Goal: Use online tool/utility: Utilize a website feature to perform a specific function

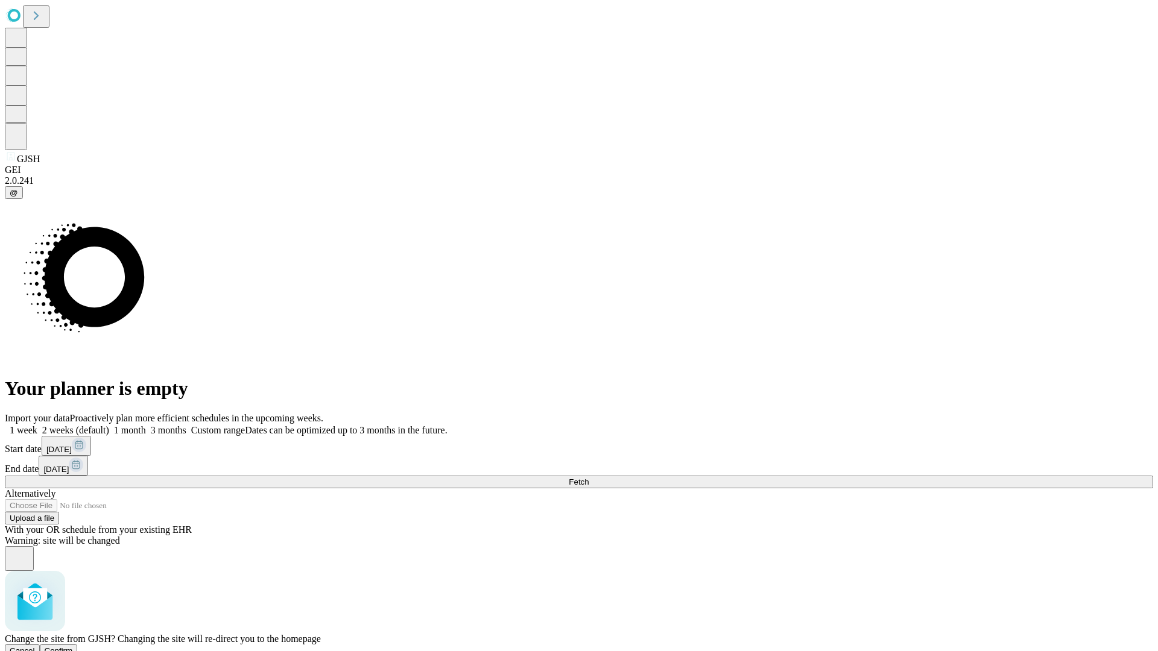
click at [73, 646] on span "Confirm" at bounding box center [59, 650] width 28 height 9
click at [146, 425] on label "1 month" at bounding box center [127, 430] width 37 height 10
click at [588, 478] on span "Fetch" at bounding box center [579, 482] width 20 height 9
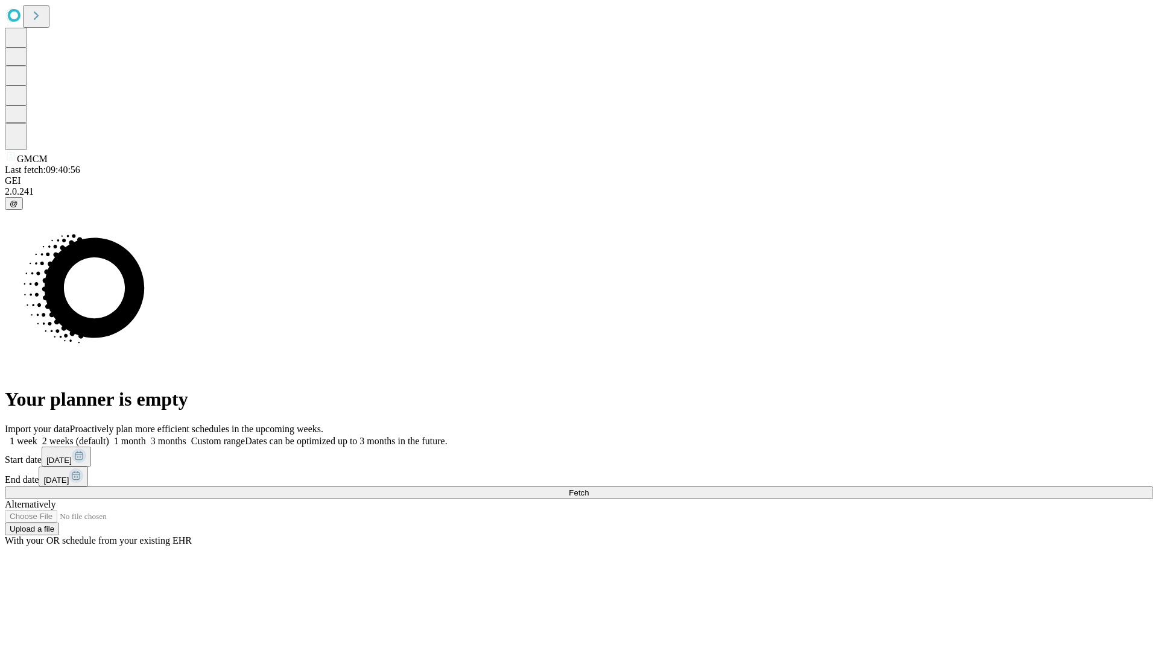
click at [588, 488] on span "Fetch" at bounding box center [579, 492] width 20 height 9
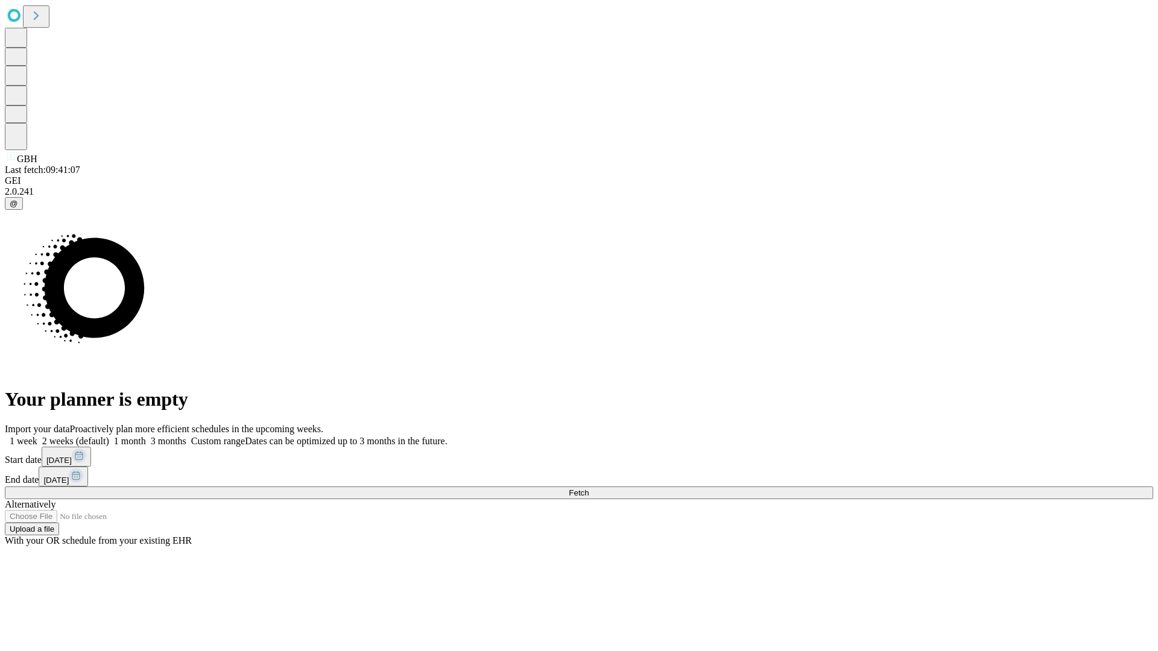
click at [588, 488] on span "Fetch" at bounding box center [579, 492] width 20 height 9
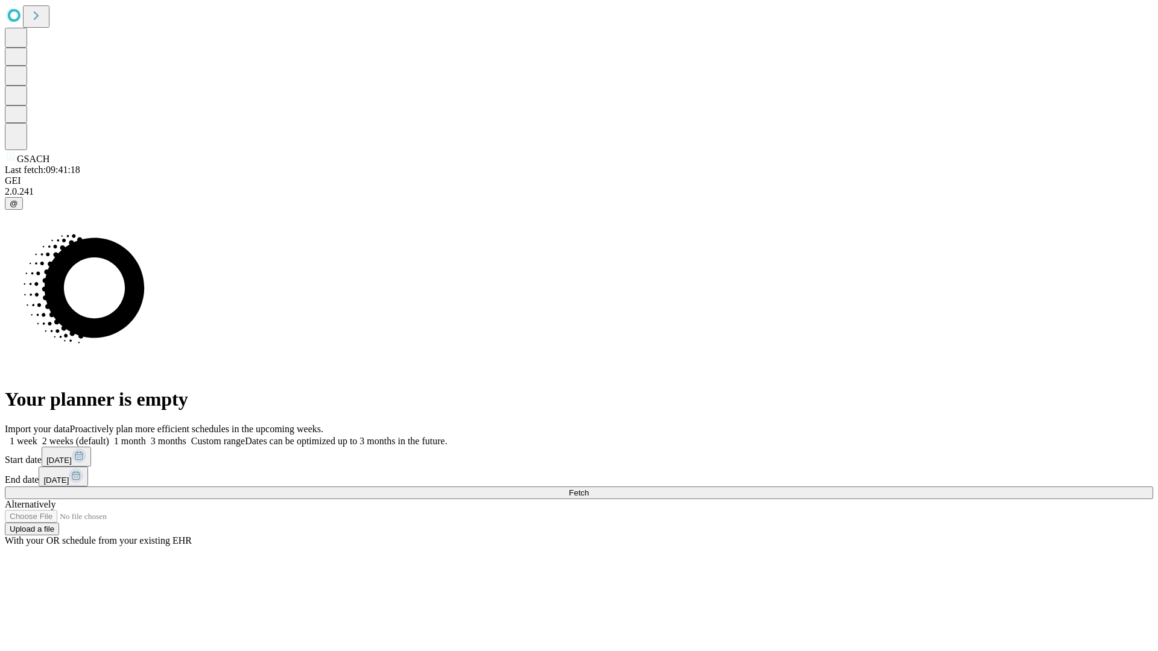
click at [588, 488] on span "Fetch" at bounding box center [579, 492] width 20 height 9
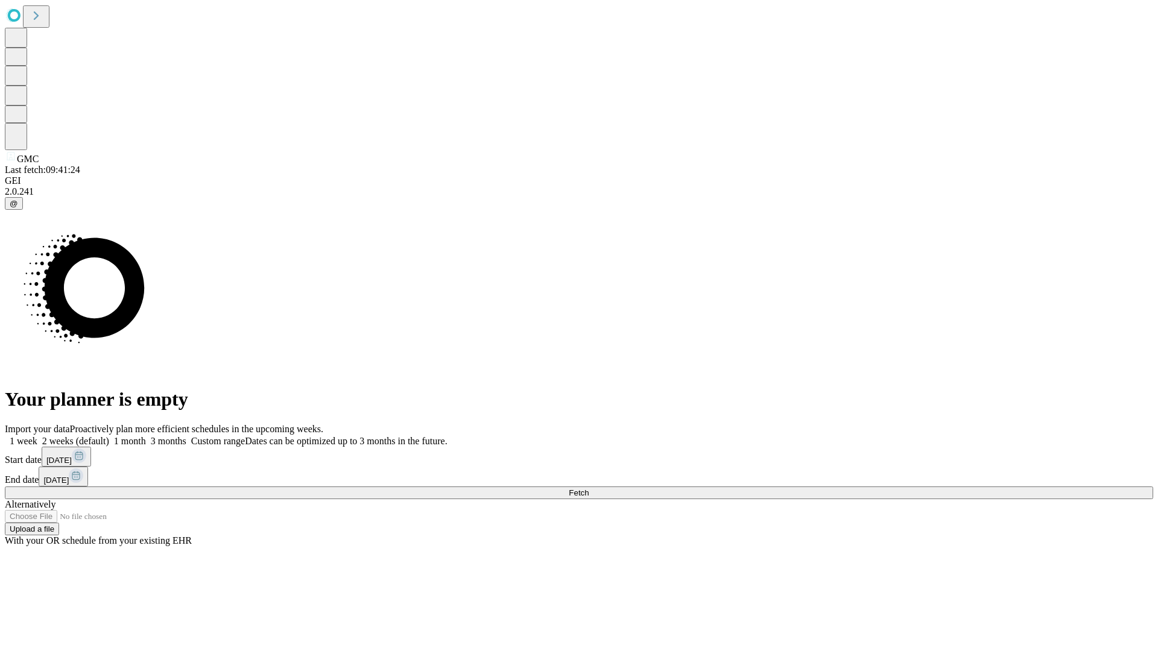
click at [588, 488] on span "Fetch" at bounding box center [579, 492] width 20 height 9
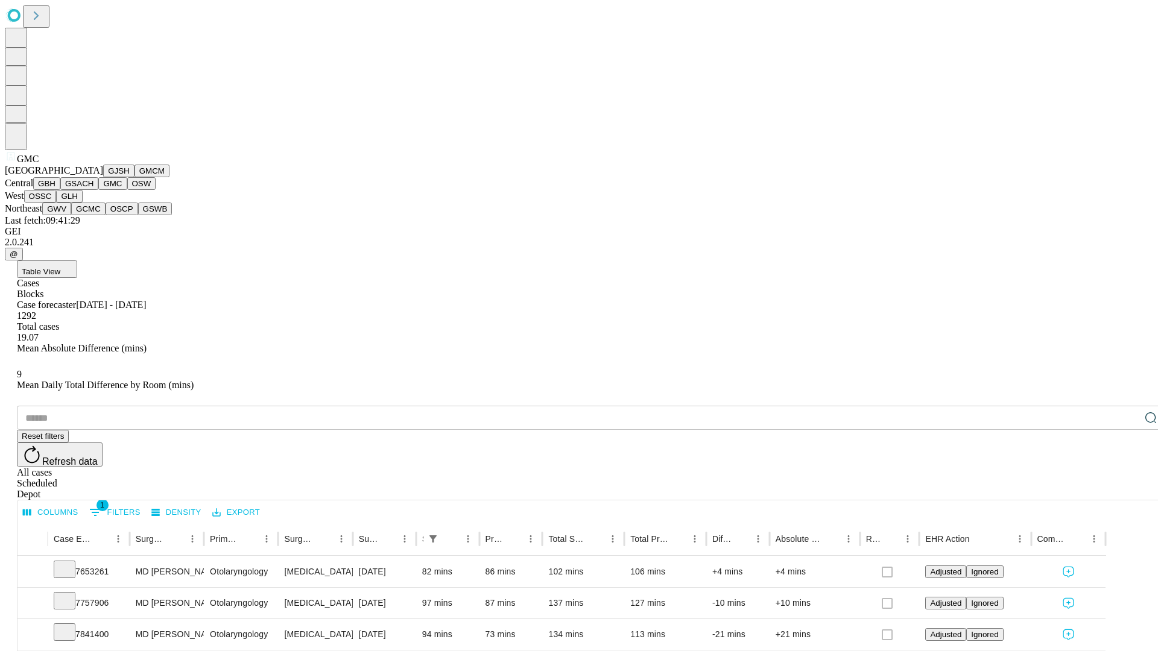
click at [127, 190] on button "OSW" at bounding box center [141, 183] width 29 height 13
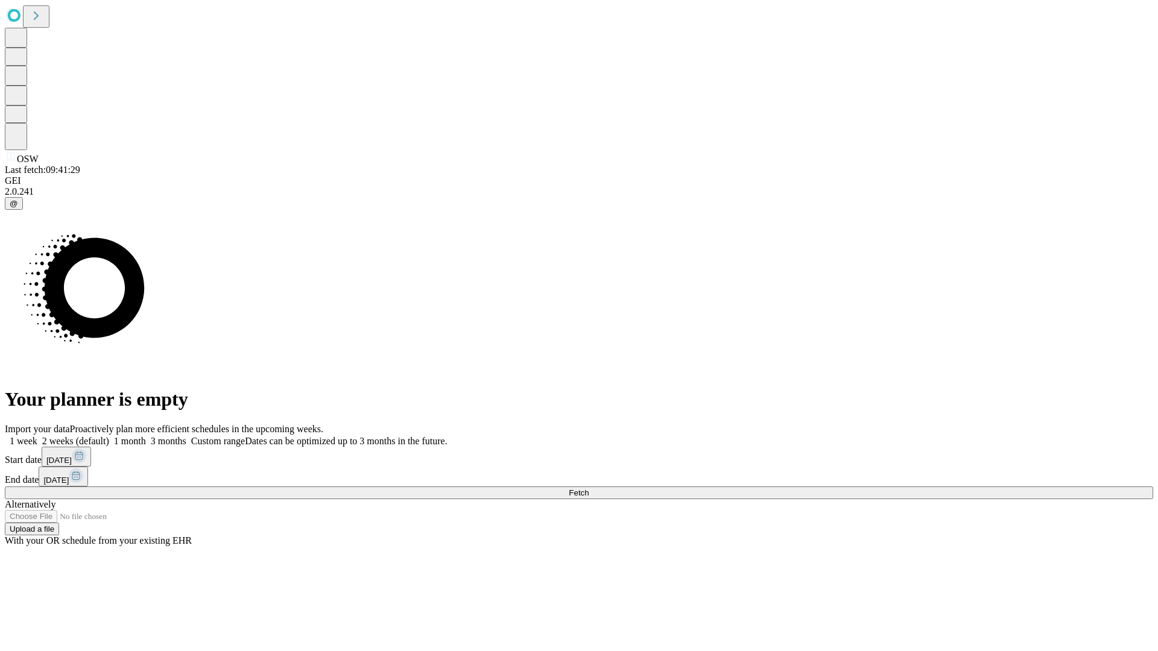
click at [146, 436] on label "1 month" at bounding box center [127, 441] width 37 height 10
click at [588, 488] on span "Fetch" at bounding box center [579, 492] width 20 height 9
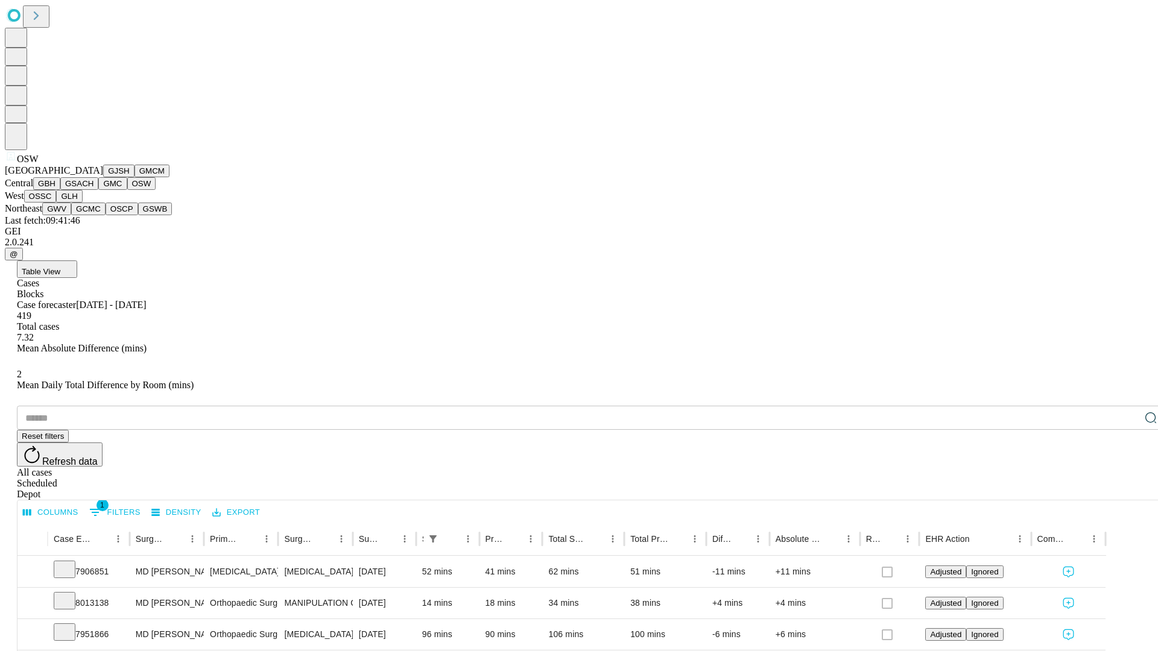
click at [57, 203] on button "OSSC" at bounding box center [40, 196] width 33 height 13
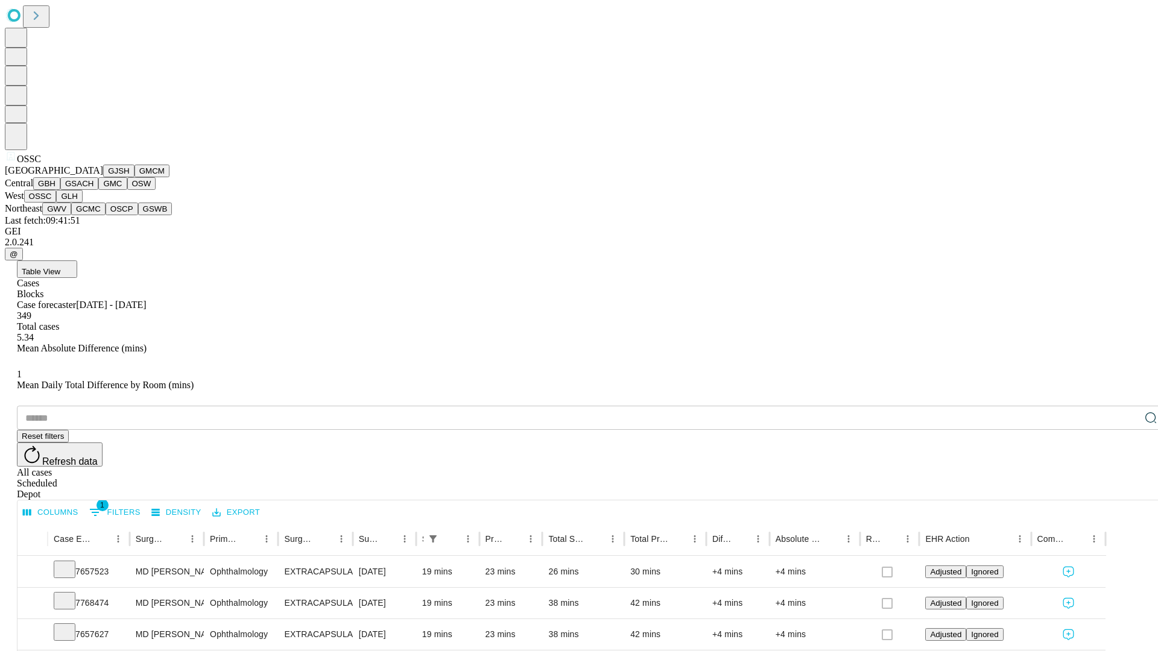
click at [82, 203] on button "GLH" at bounding box center [69, 196] width 26 height 13
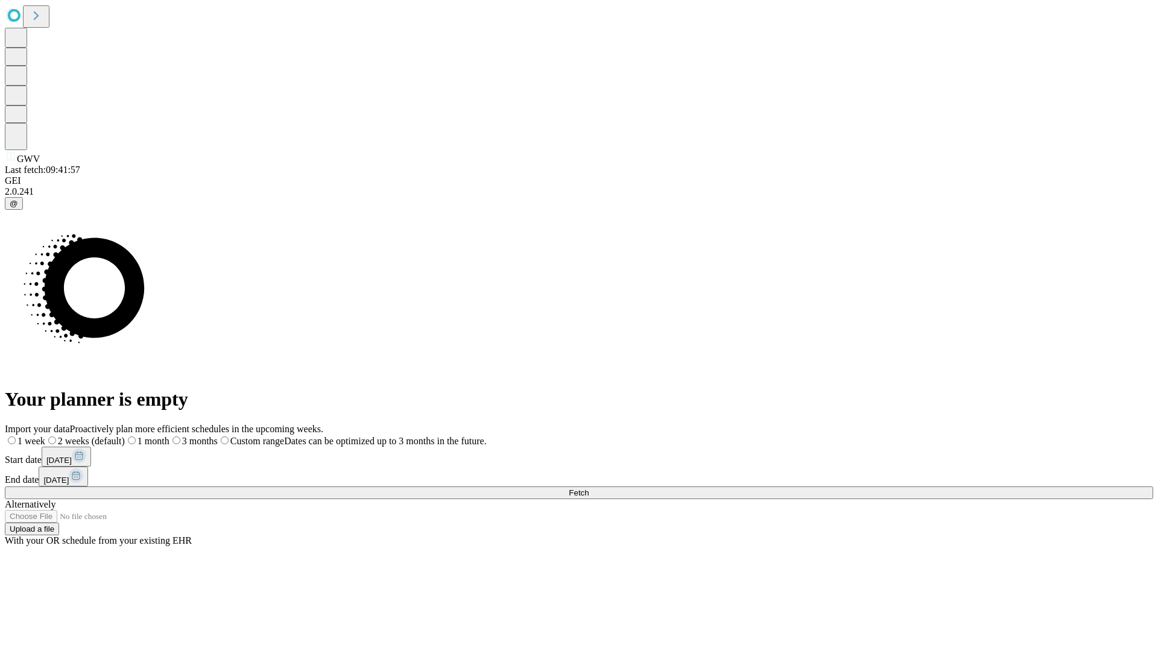
click at [169, 436] on label "1 month" at bounding box center [147, 441] width 45 height 10
click at [588, 488] on span "Fetch" at bounding box center [579, 492] width 20 height 9
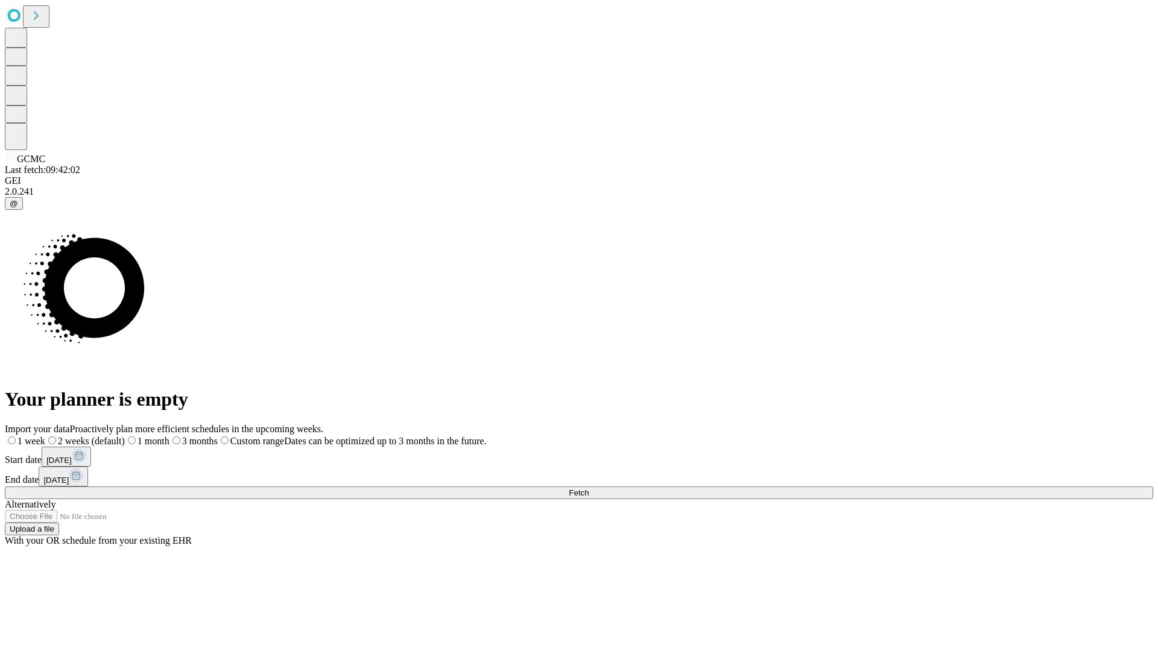
click at [169, 436] on label "1 month" at bounding box center [147, 441] width 45 height 10
click at [588, 488] on span "Fetch" at bounding box center [579, 492] width 20 height 9
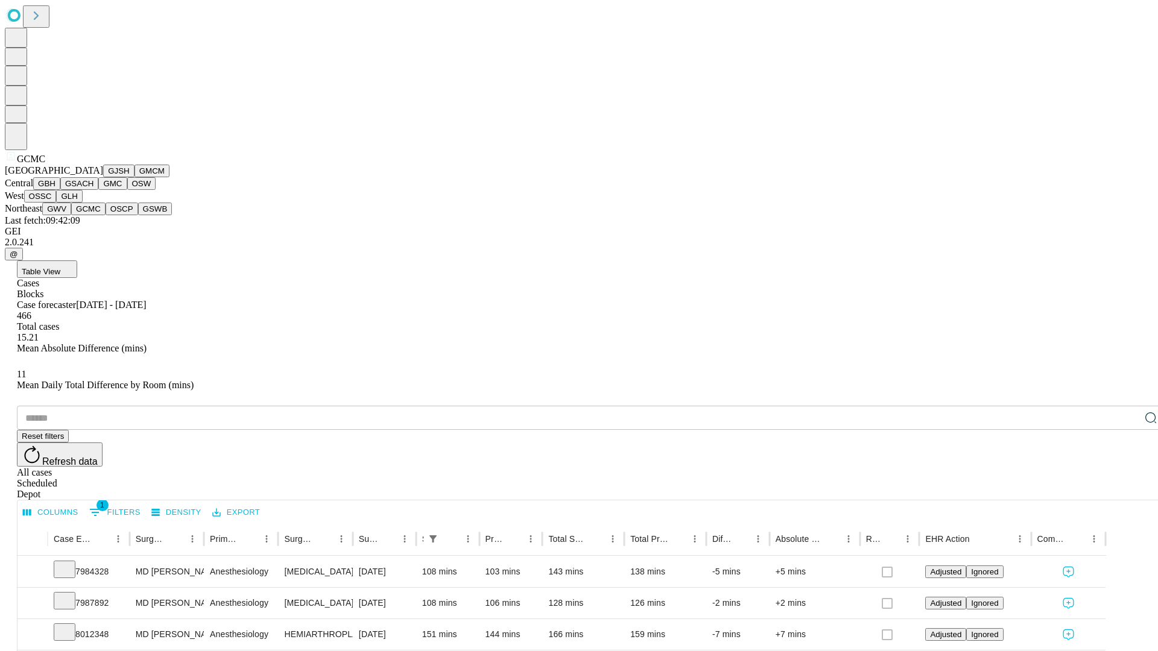
click at [106, 215] on button "OSCP" at bounding box center [122, 209] width 33 height 13
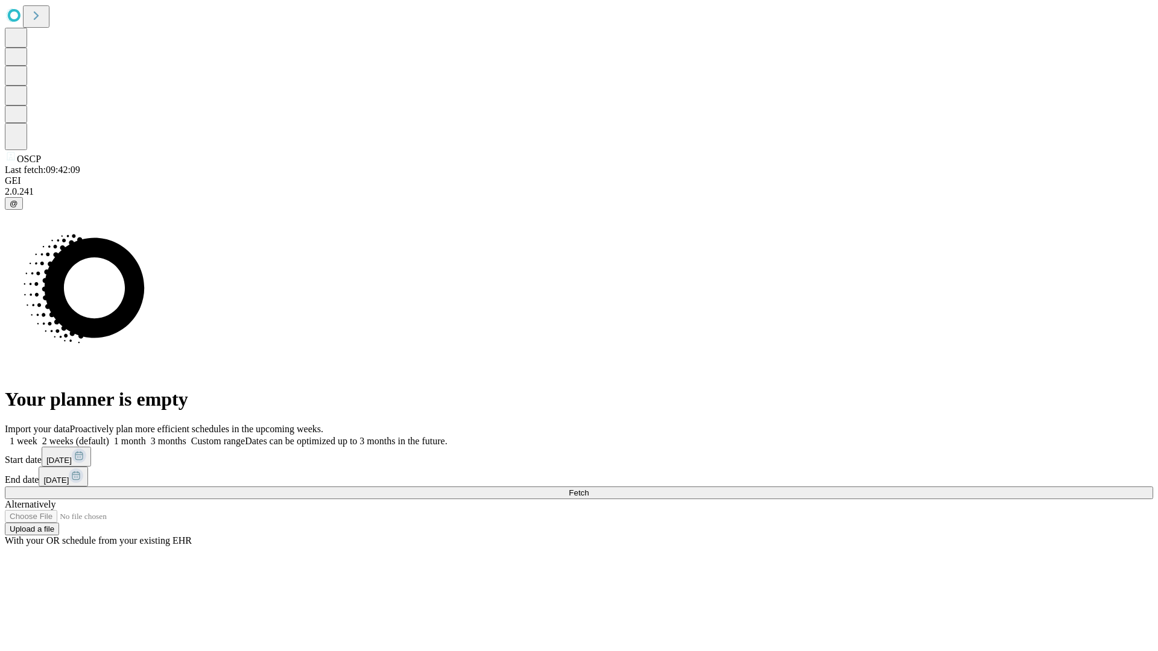
click at [588, 488] on span "Fetch" at bounding box center [579, 492] width 20 height 9
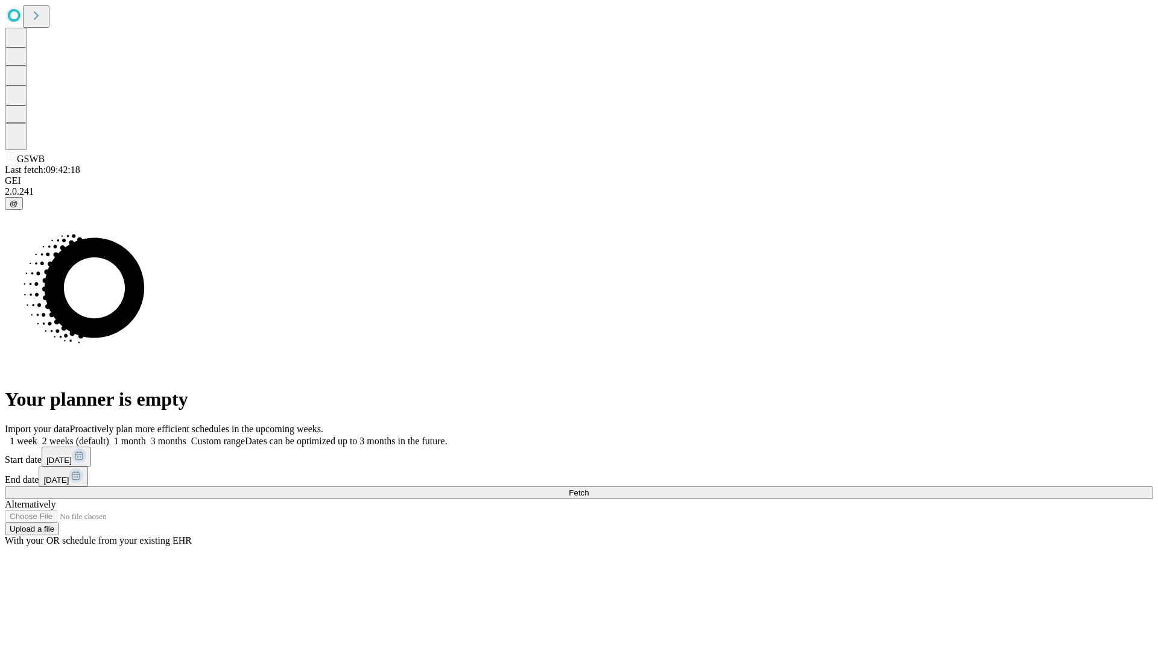
click at [146, 436] on label "1 month" at bounding box center [127, 441] width 37 height 10
click at [588, 488] on span "Fetch" at bounding box center [579, 492] width 20 height 9
